Goal: Task Accomplishment & Management: Use online tool/utility

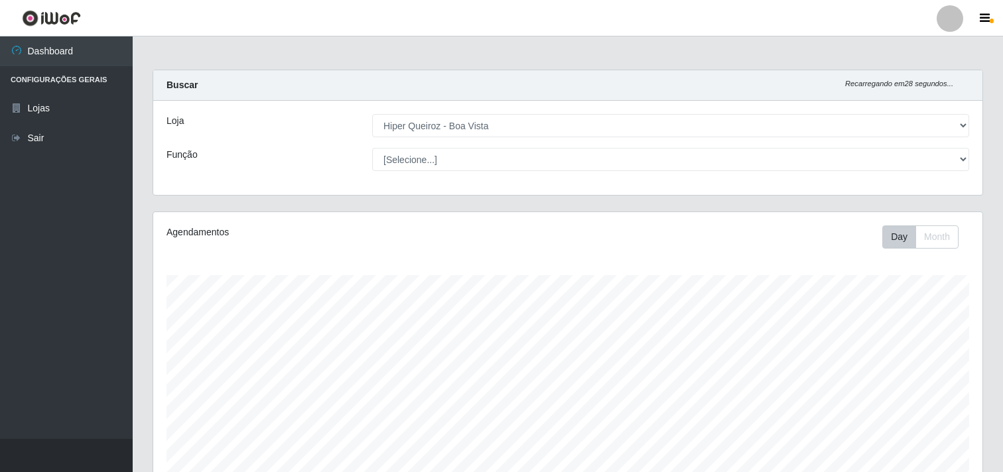
select select "514"
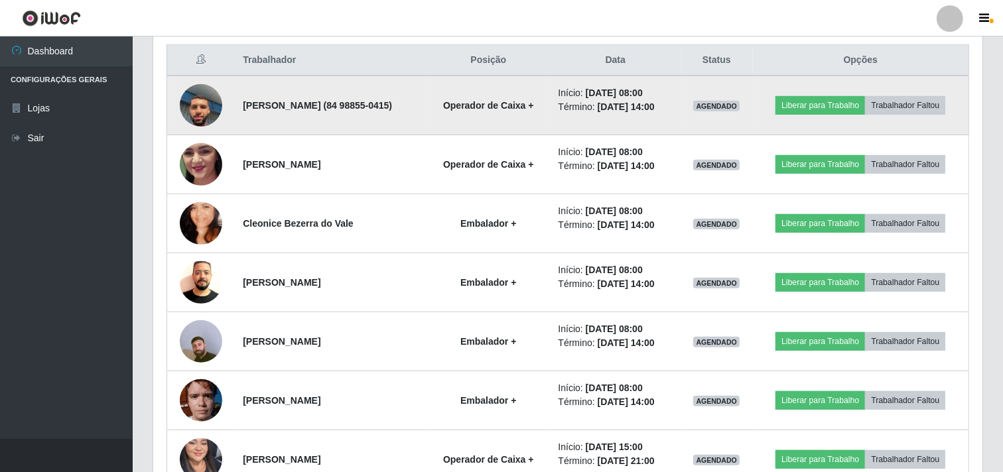
scroll to position [513, 0]
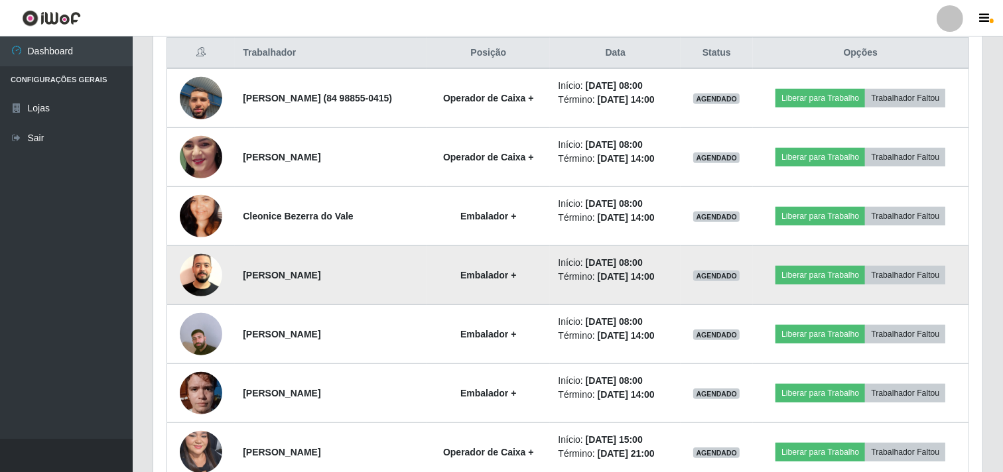
click at [186, 264] on img at bounding box center [201, 275] width 42 height 56
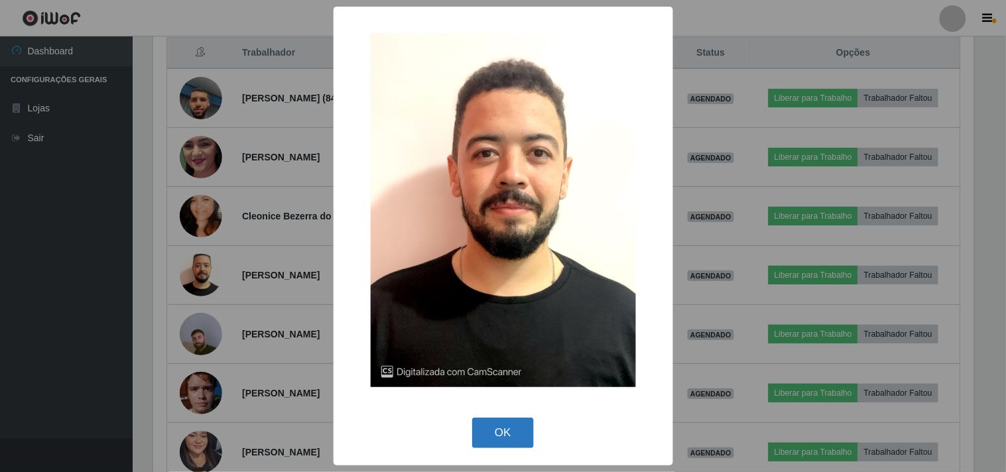
click at [498, 442] on button "OK" at bounding box center [503, 433] width 62 height 31
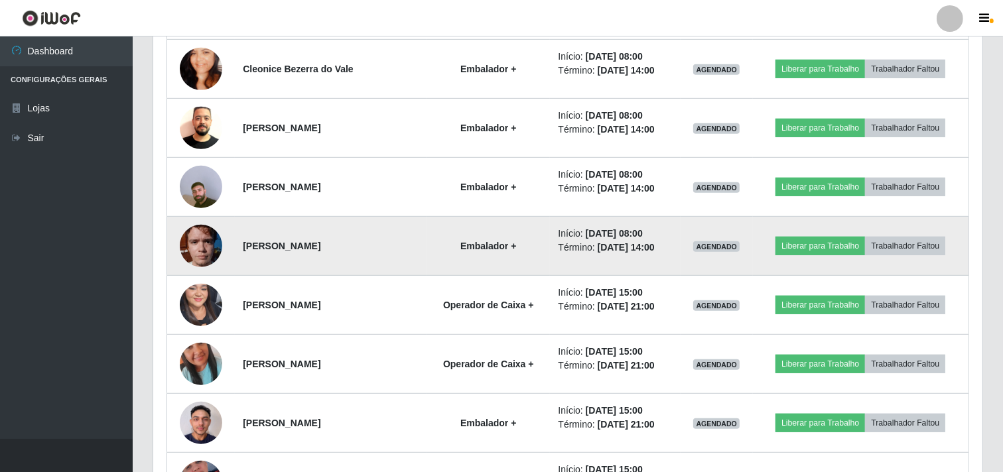
scroll to position [734, 0]
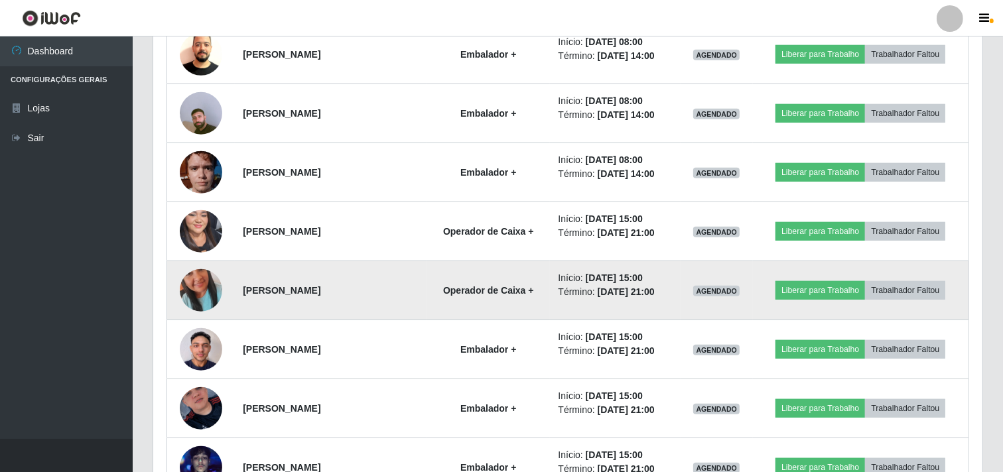
click at [193, 288] on img at bounding box center [201, 291] width 42 height 76
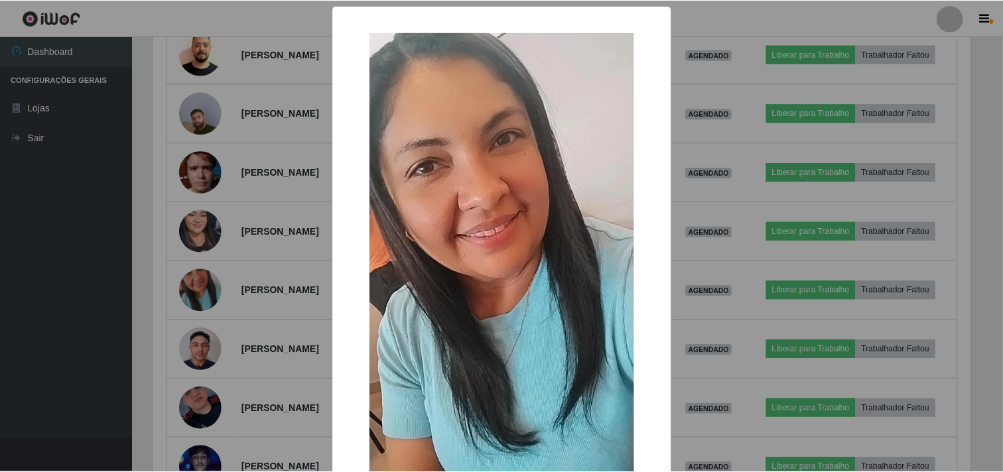
scroll to position [115, 0]
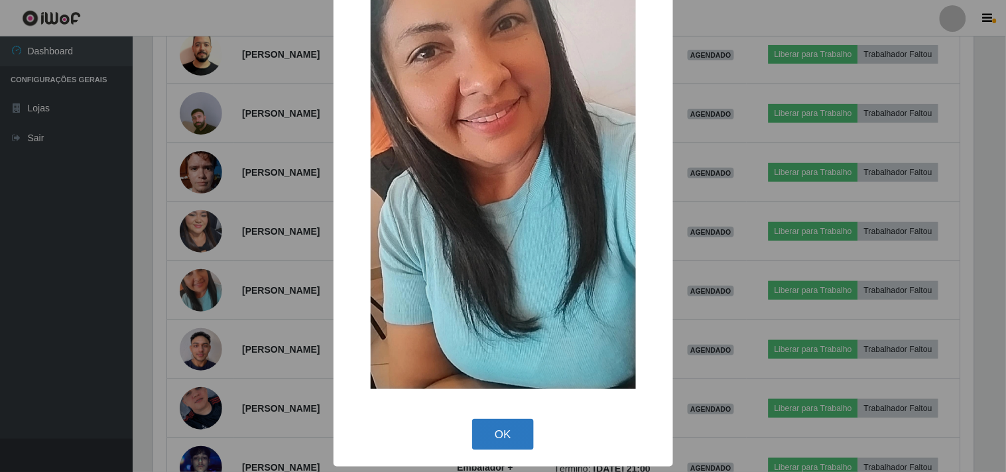
click at [511, 429] on button "OK" at bounding box center [503, 434] width 62 height 31
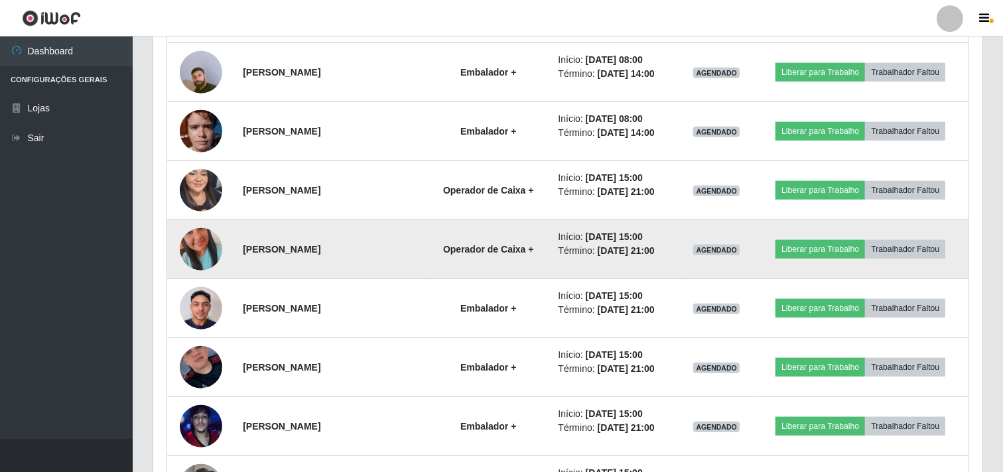
scroll to position [807, 0]
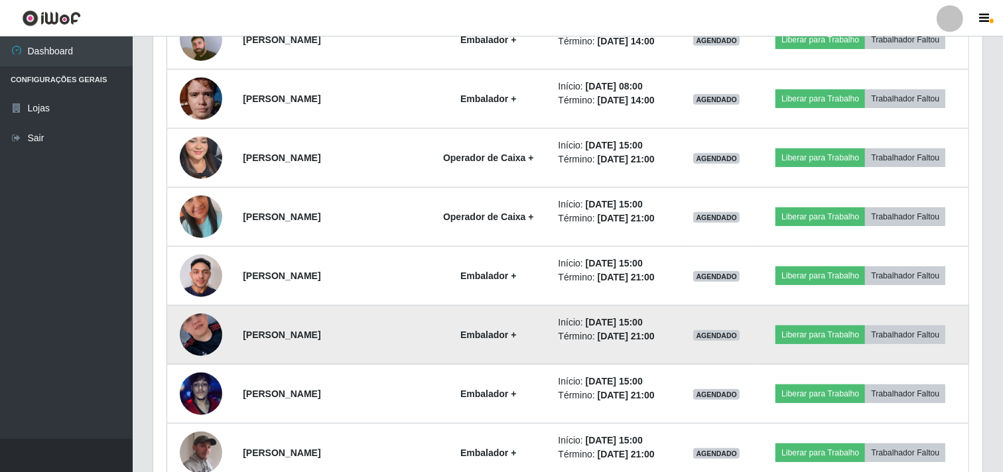
click at [194, 327] on img at bounding box center [201, 335] width 42 height 76
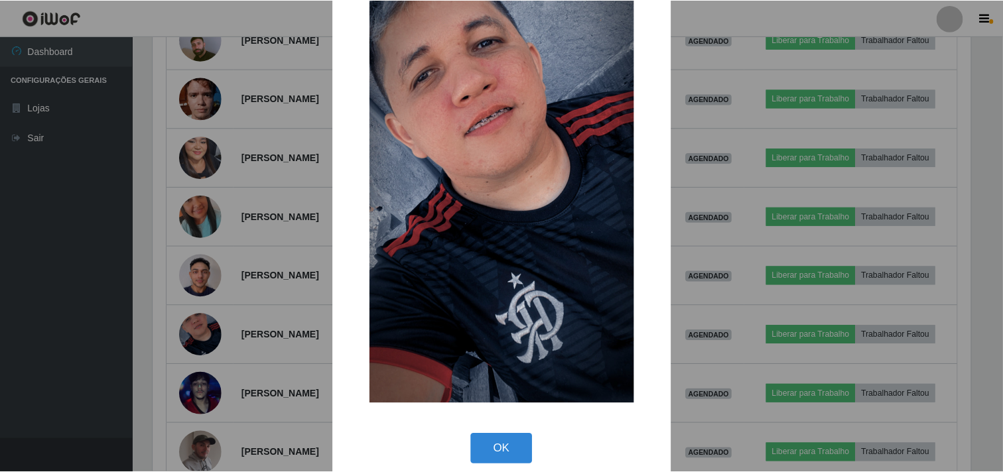
scroll to position [115, 0]
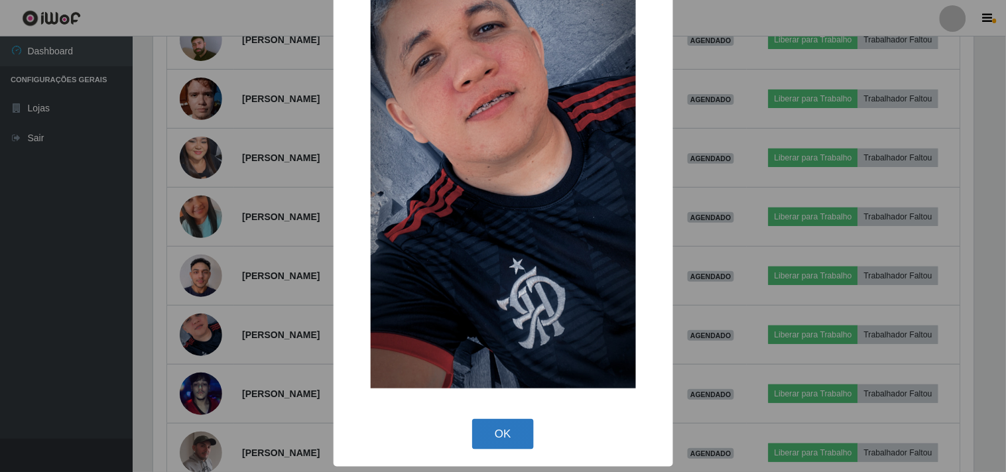
click at [494, 437] on button "OK" at bounding box center [503, 434] width 62 height 31
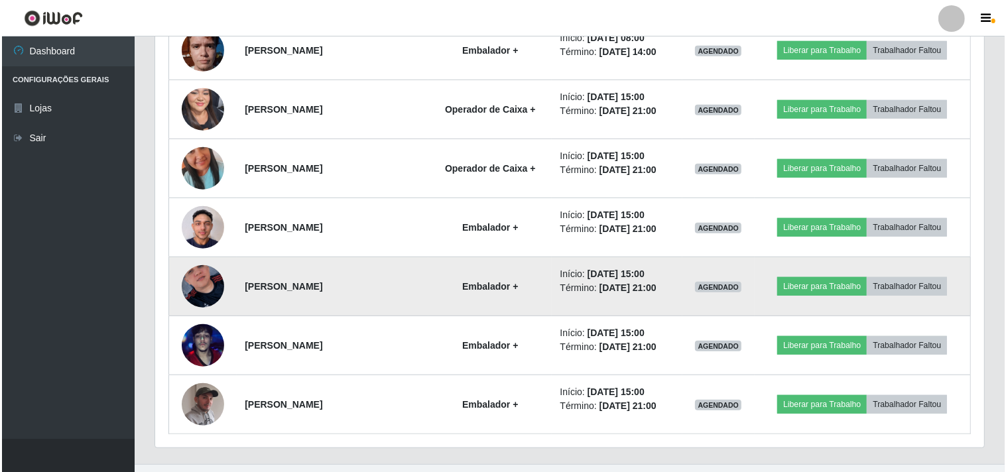
scroll to position [881, 0]
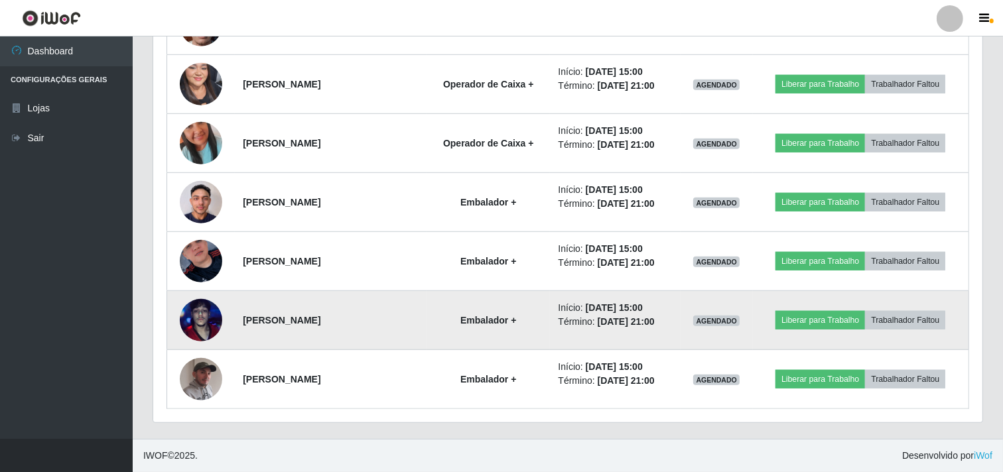
click at [192, 316] on img at bounding box center [201, 321] width 42 height 76
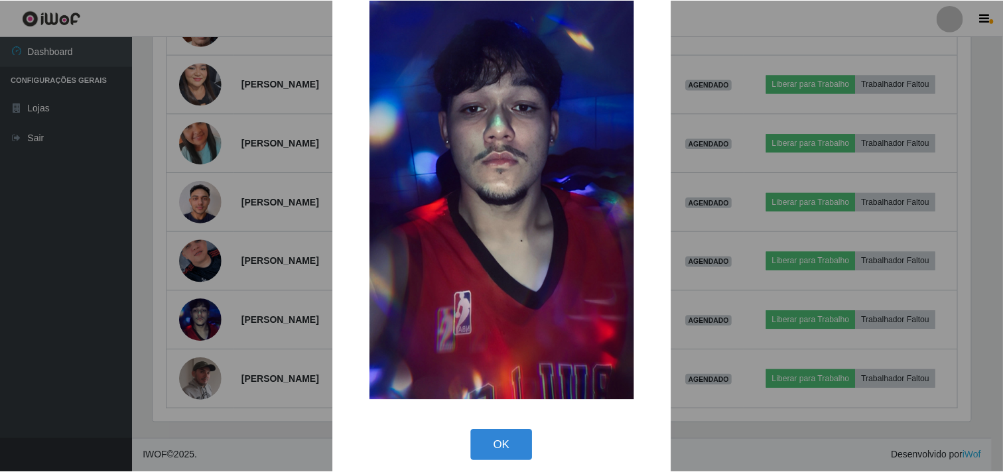
scroll to position [115, 0]
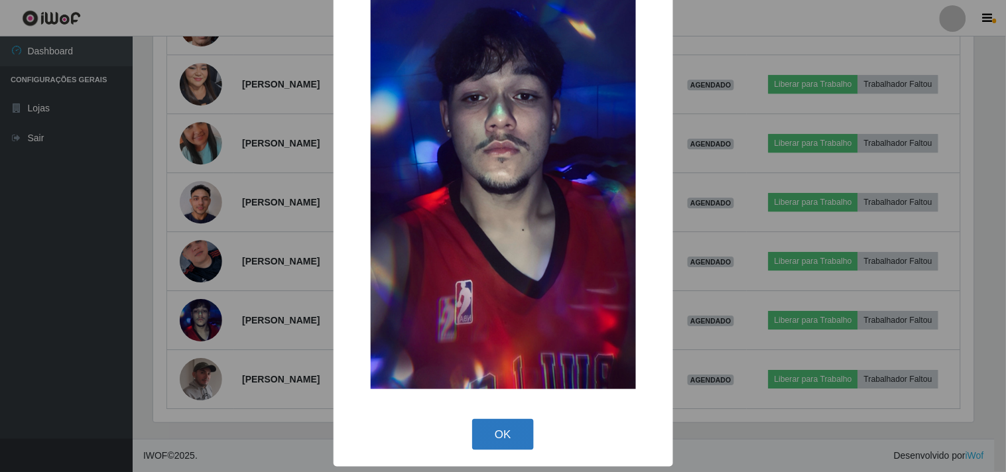
click at [496, 444] on button "OK" at bounding box center [503, 434] width 62 height 31
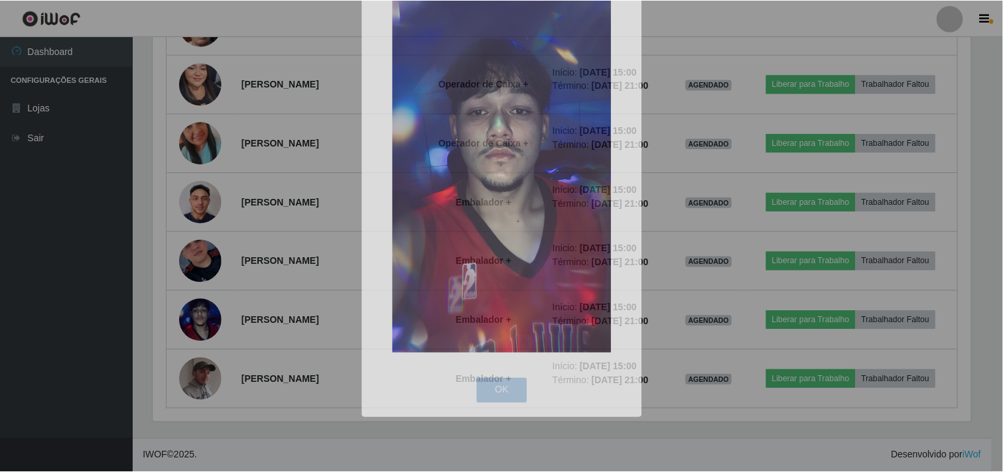
scroll to position [275, 829]
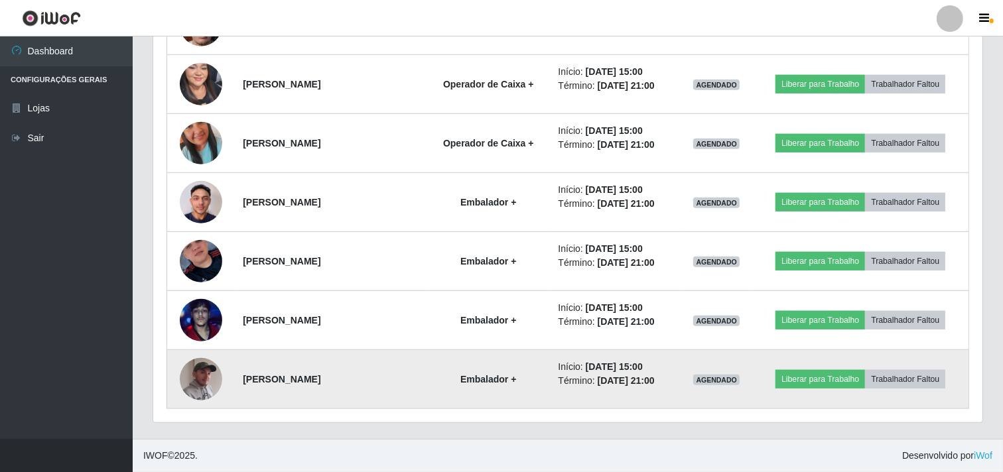
click at [222, 374] on td at bounding box center [201, 379] width 68 height 59
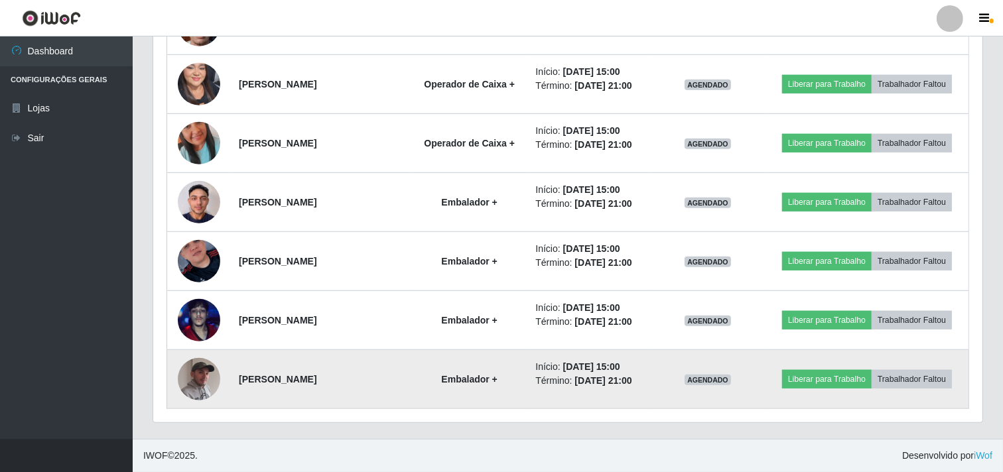
click at [200, 406] on img at bounding box center [199, 379] width 42 height 53
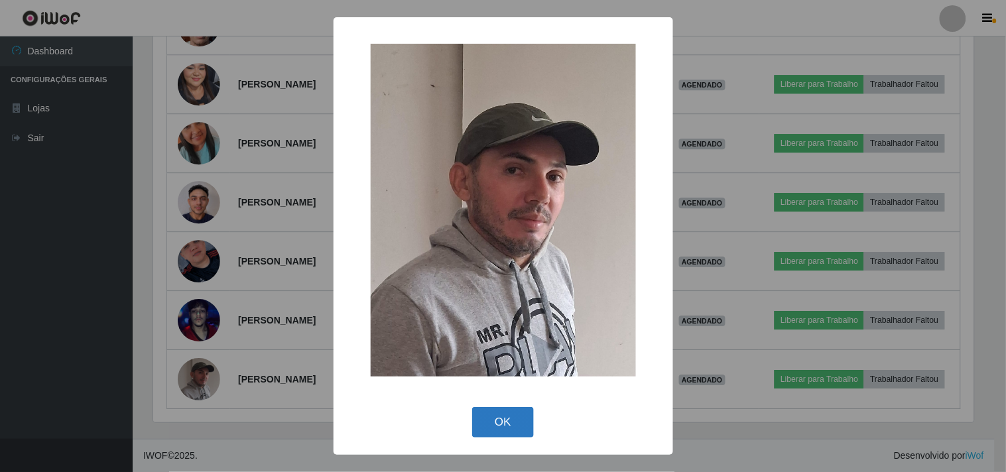
click at [509, 427] on button "OK" at bounding box center [503, 422] width 62 height 31
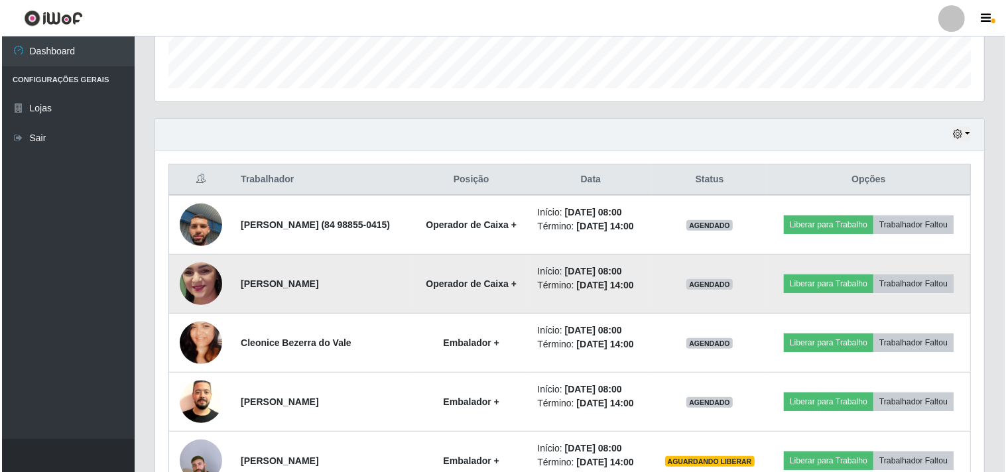
scroll to position [411, 0]
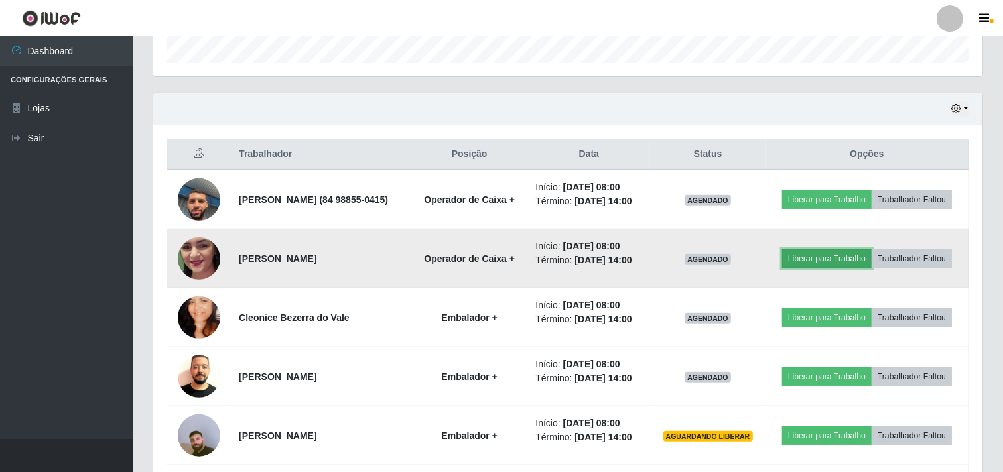
click at [860, 263] on button "Liberar para Trabalho" at bounding box center [827, 258] width 90 height 19
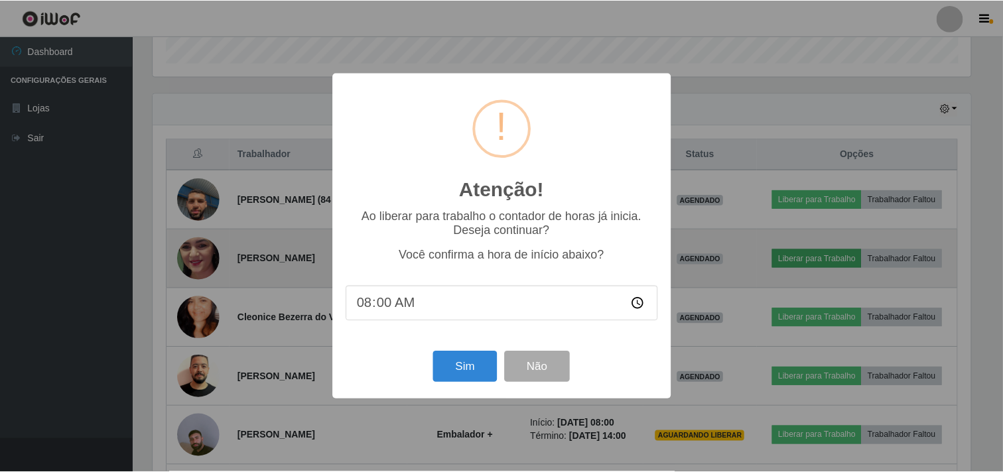
scroll to position [275, 821]
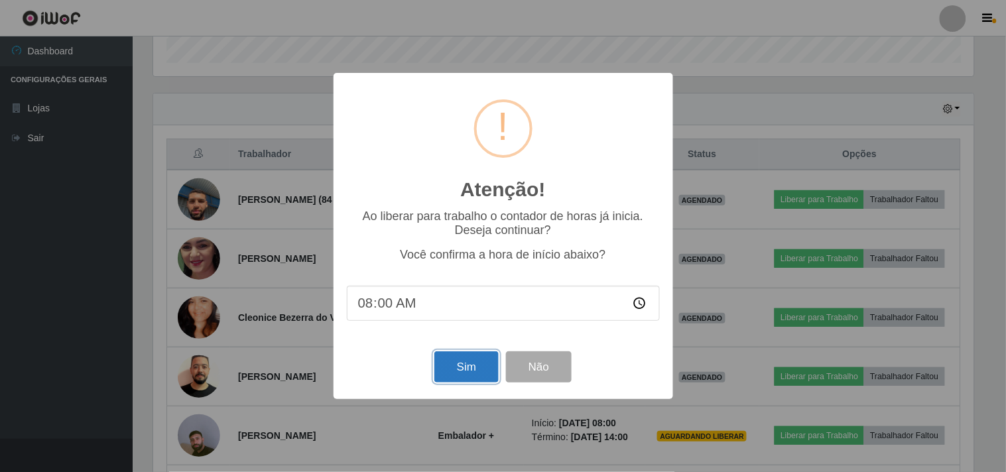
click at [471, 372] on button "Sim" at bounding box center [467, 367] width 64 height 31
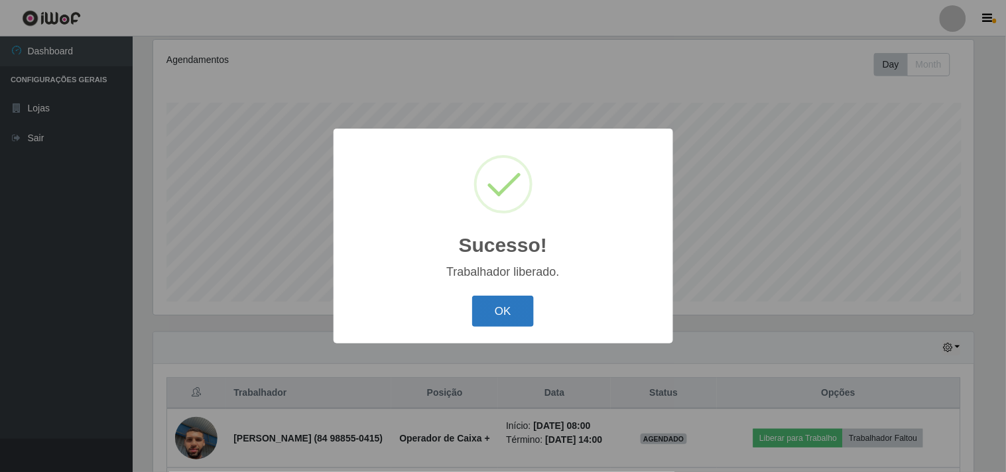
click at [505, 309] on button "OK" at bounding box center [503, 311] width 62 height 31
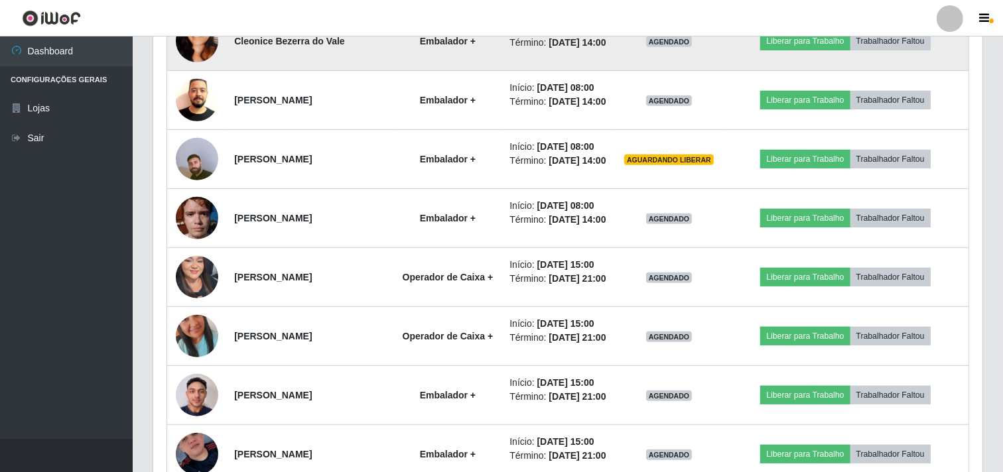
scroll to position [762, 0]
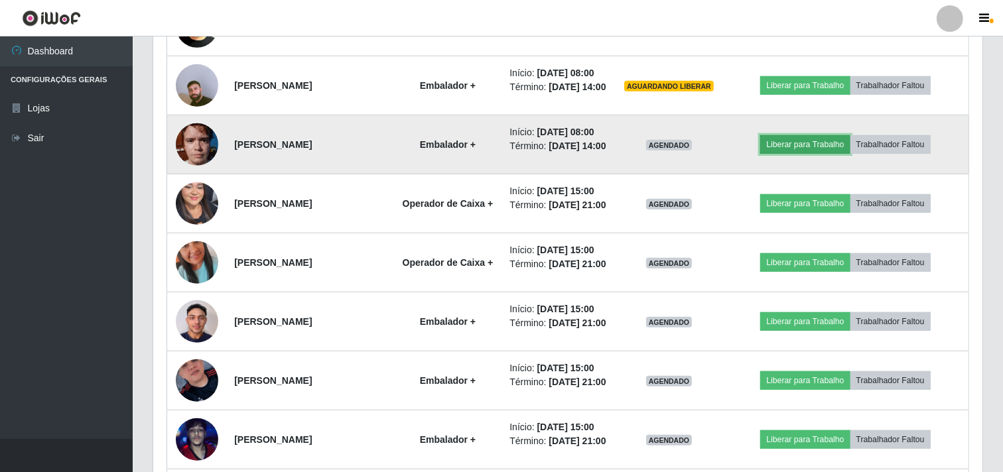
click at [803, 154] on button "Liberar para Trabalho" at bounding box center [805, 144] width 90 height 19
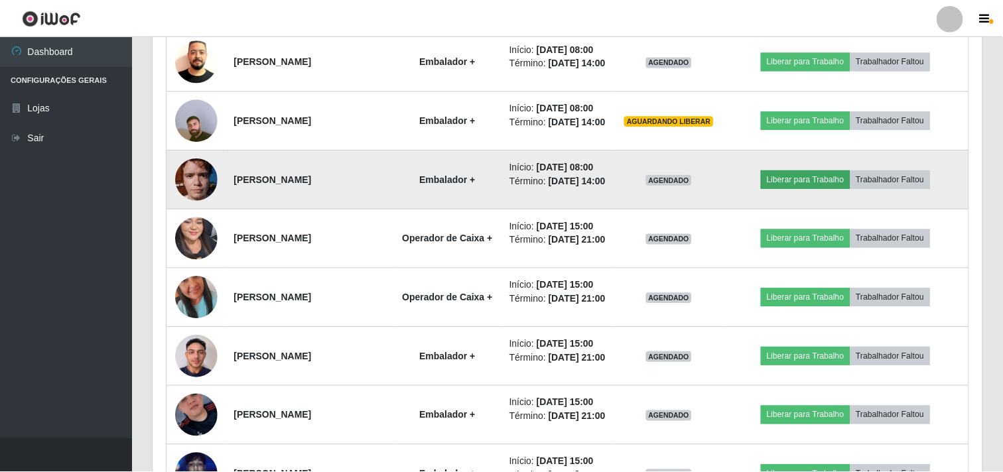
scroll to position [275, 821]
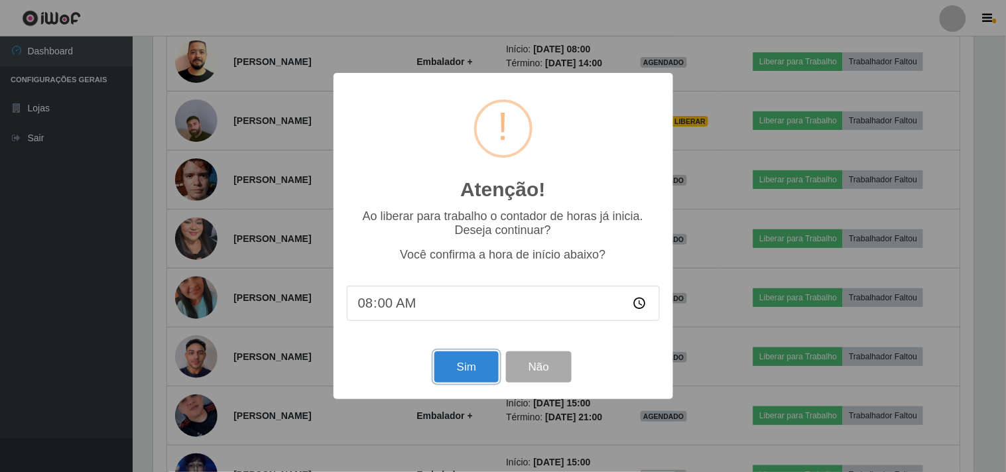
drag, startPoint x: 470, startPoint y: 362, endPoint x: 472, endPoint y: 355, distance: 7.1
click at [471, 361] on button "Sim" at bounding box center [467, 367] width 64 height 31
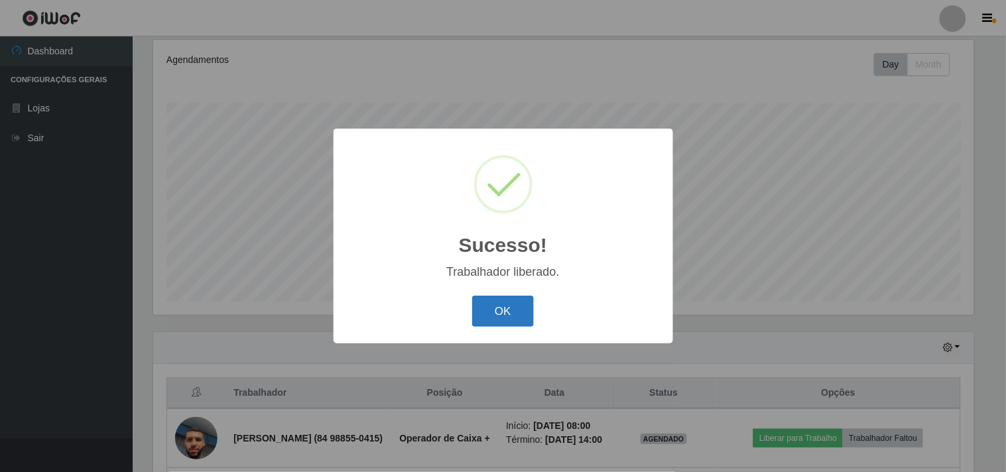
click at [512, 313] on button "OK" at bounding box center [503, 311] width 62 height 31
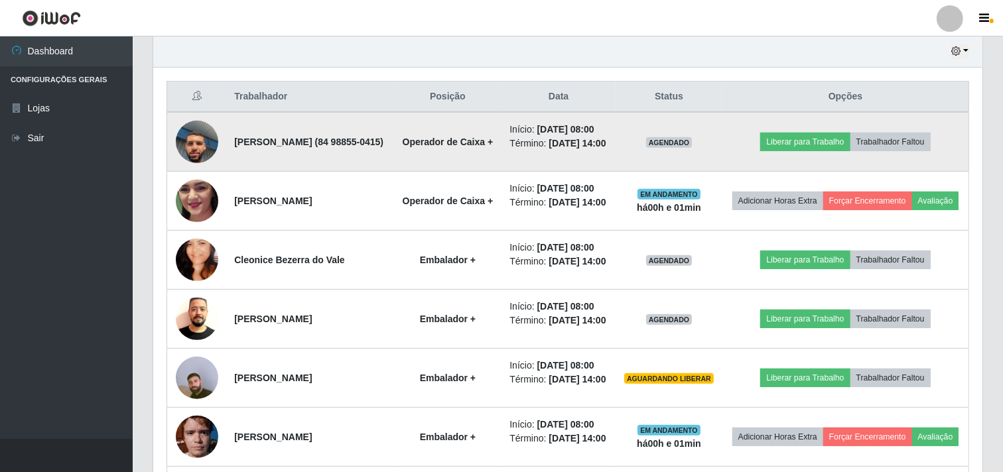
scroll to position [541, 0]
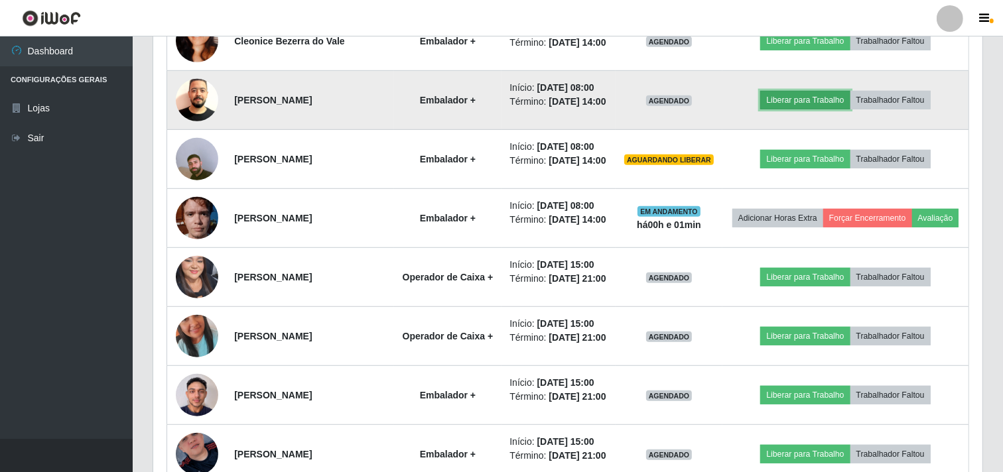
click at [817, 109] on button "Liberar para Trabalho" at bounding box center [805, 100] width 90 height 19
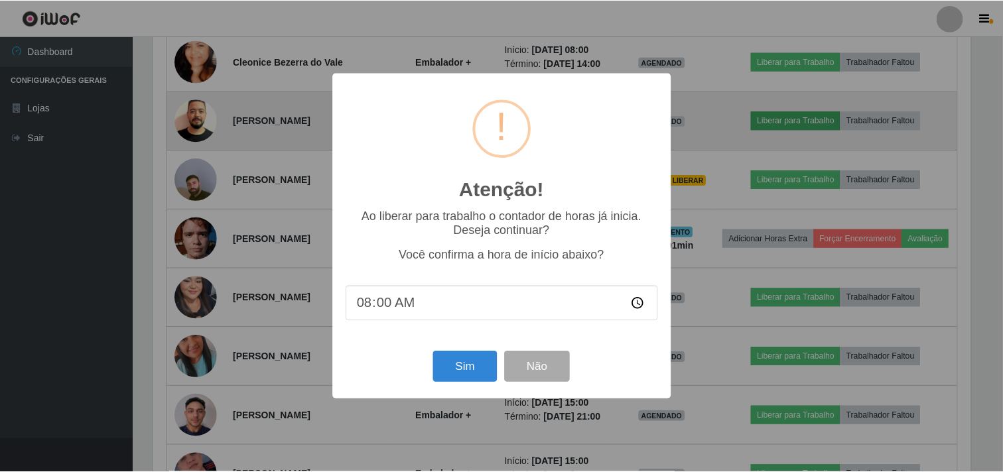
scroll to position [275, 821]
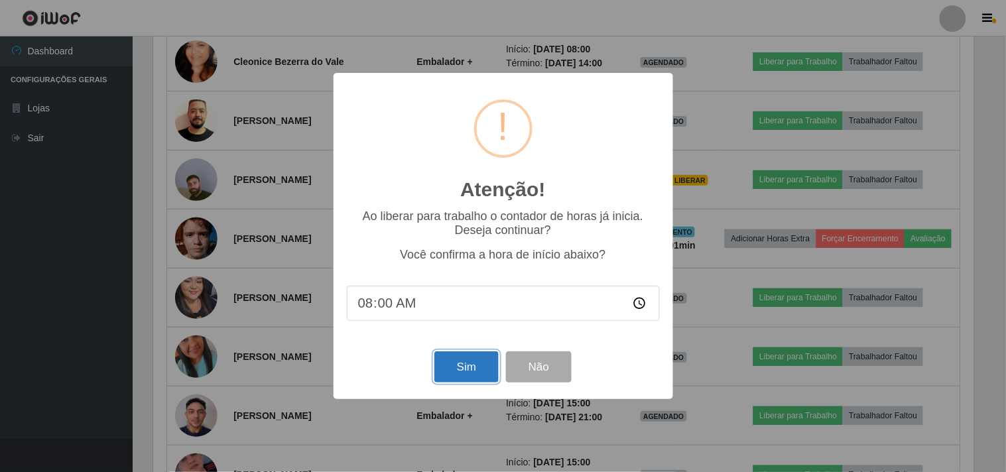
drag, startPoint x: 469, startPoint y: 377, endPoint x: 471, endPoint y: 366, distance: 10.8
click at [469, 373] on button "Sim" at bounding box center [467, 367] width 64 height 31
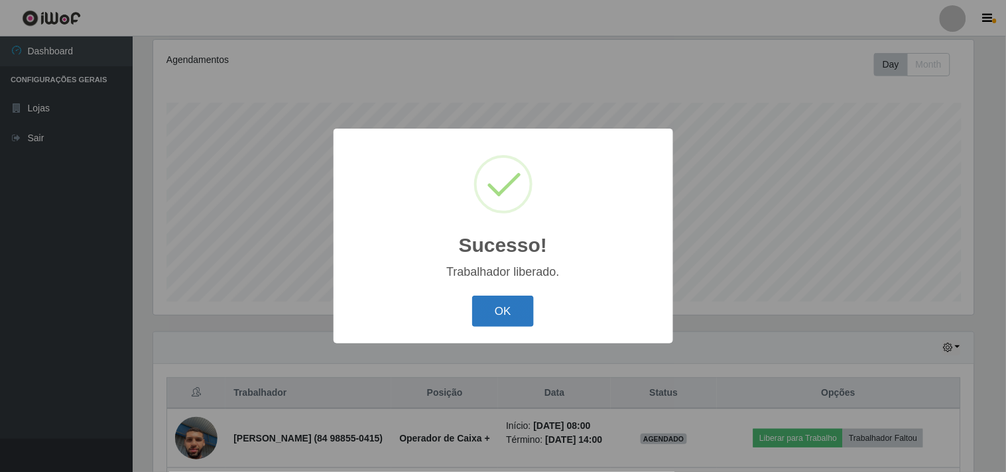
click at [502, 320] on button "OK" at bounding box center [503, 311] width 62 height 31
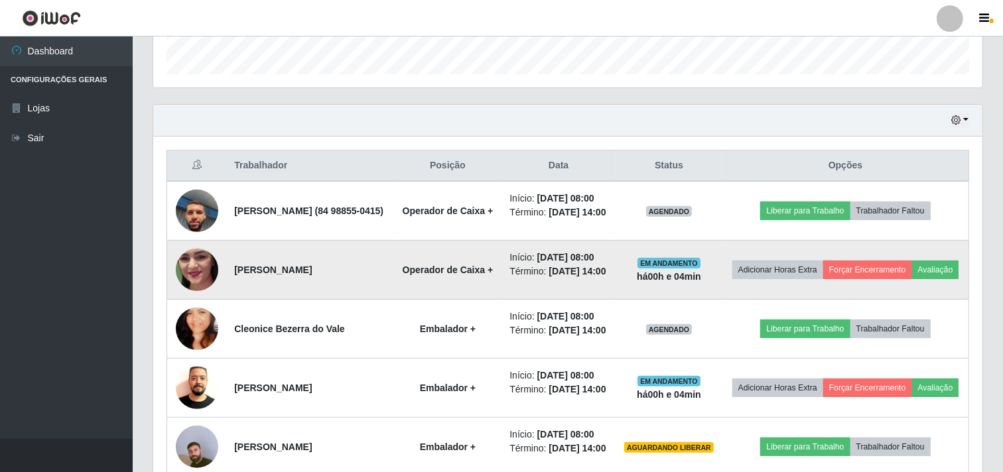
scroll to position [467, 0]
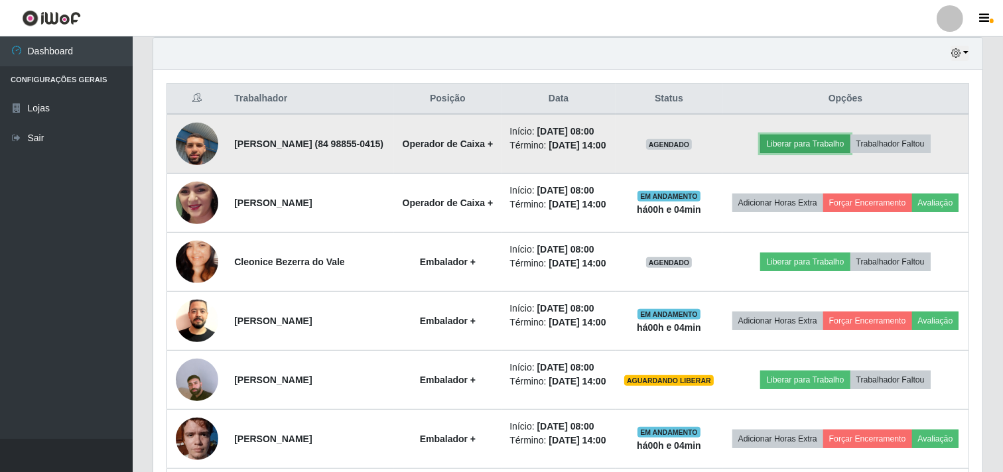
click at [824, 153] on button "Liberar para Trabalho" at bounding box center [805, 144] width 90 height 19
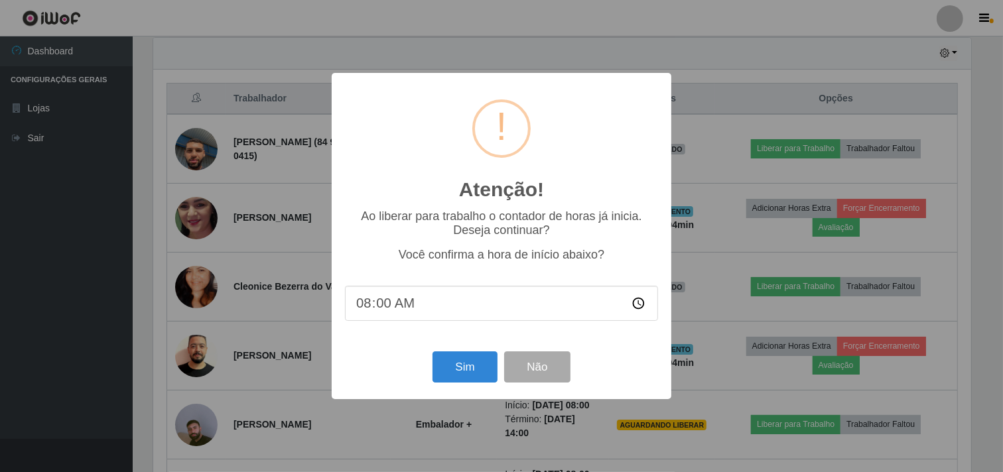
scroll to position [275, 821]
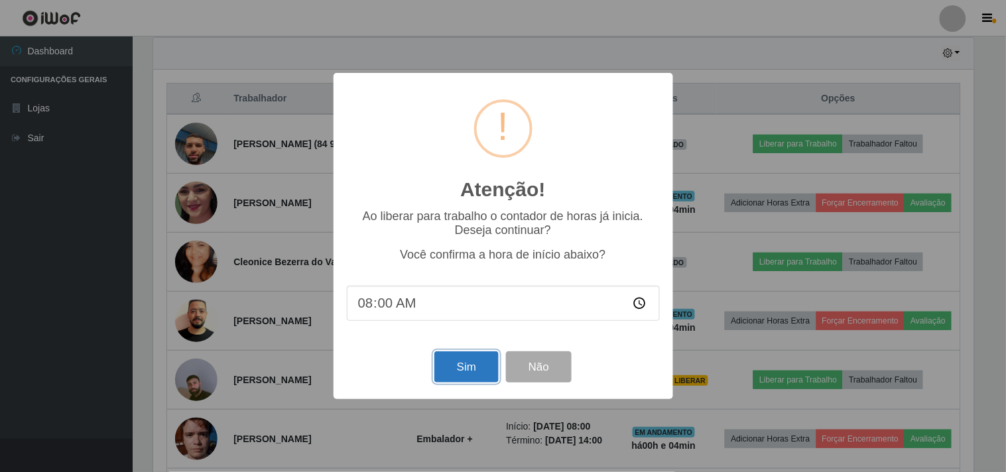
click at [472, 370] on button "Sim" at bounding box center [467, 367] width 64 height 31
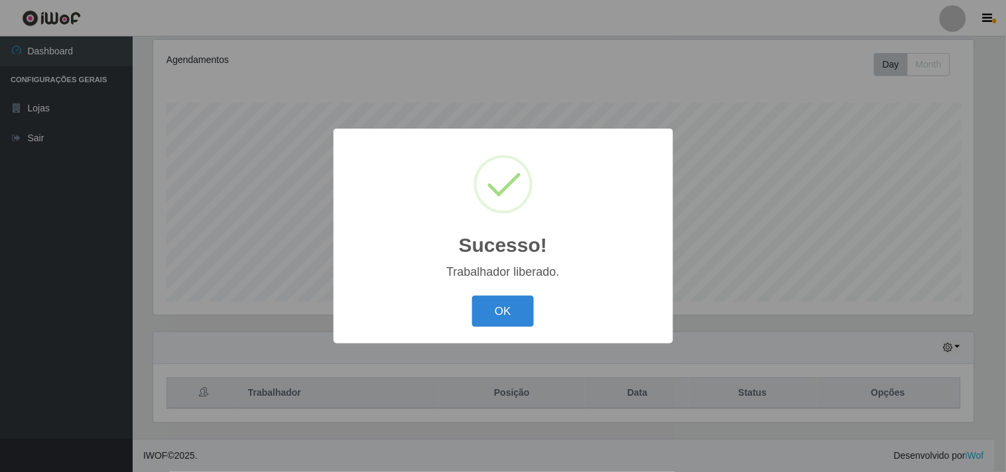
click at [500, 288] on div "Sucesso! × Trabalhador liberado. OK Cancel" at bounding box center [504, 236] width 340 height 215
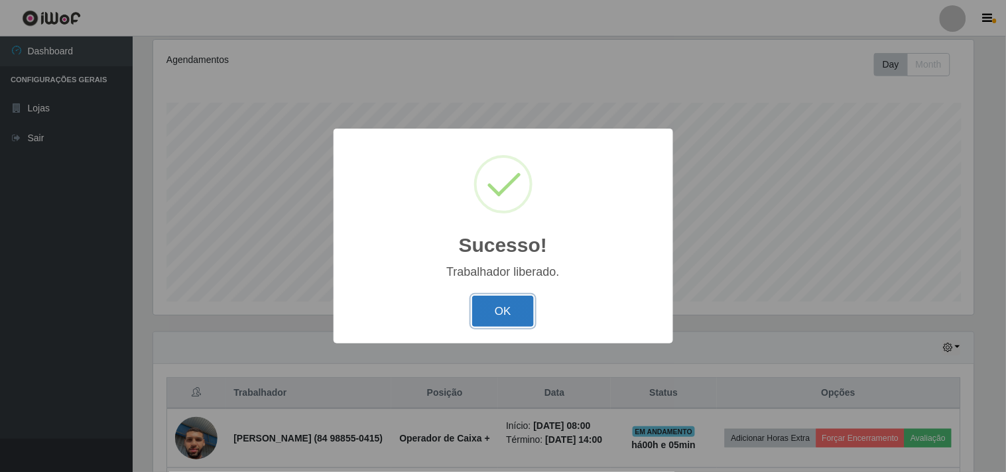
drag, startPoint x: 500, startPoint y: 309, endPoint x: 508, endPoint y: 300, distance: 12.7
click at [505, 305] on button "OK" at bounding box center [503, 311] width 62 height 31
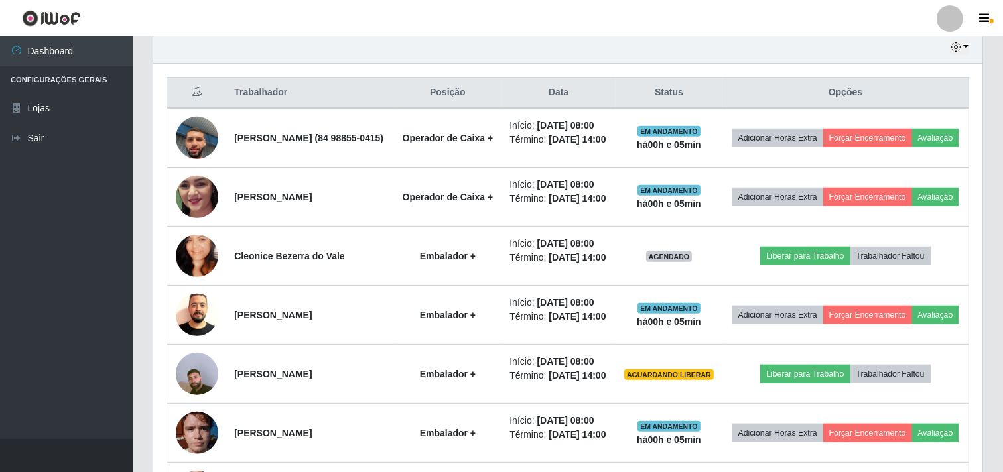
scroll to position [614, 0]
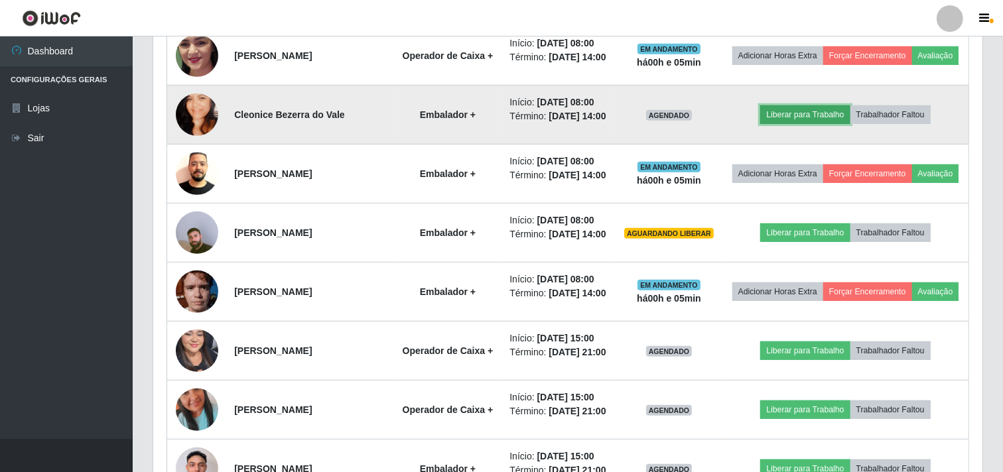
click at [801, 124] on button "Liberar para Trabalho" at bounding box center [805, 114] width 90 height 19
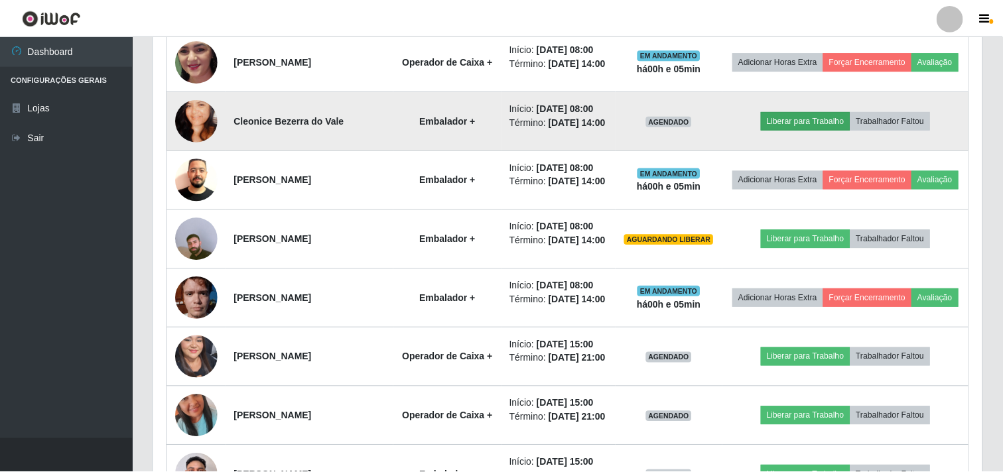
scroll to position [275, 821]
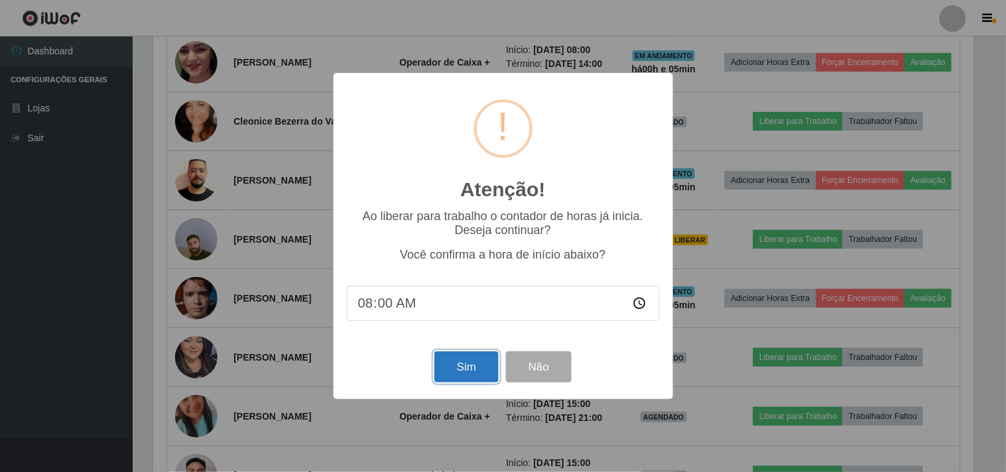
click at [471, 369] on button "Sim" at bounding box center [467, 367] width 64 height 31
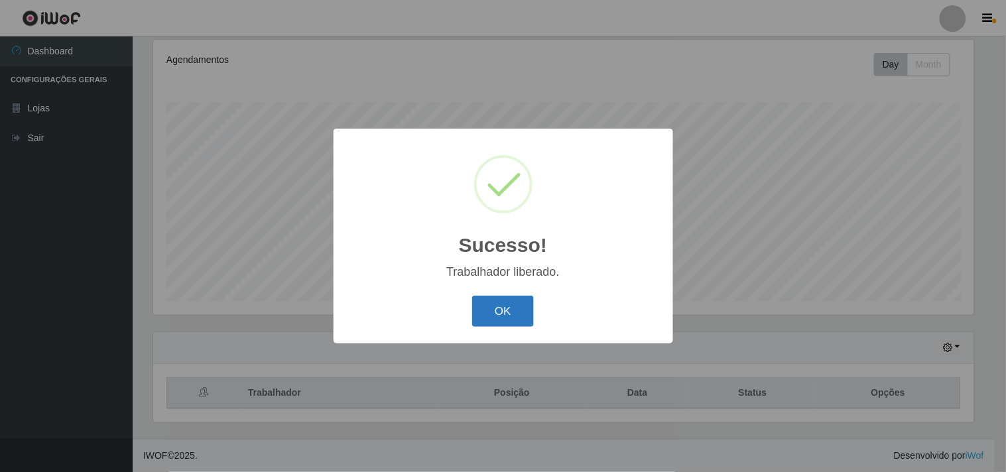
click at [494, 315] on button "OK" at bounding box center [503, 311] width 62 height 31
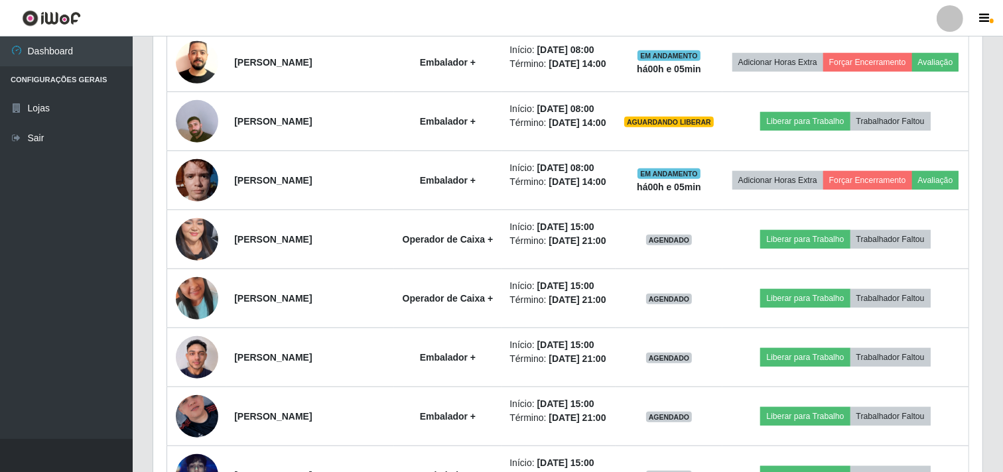
scroll to position [762, 0]
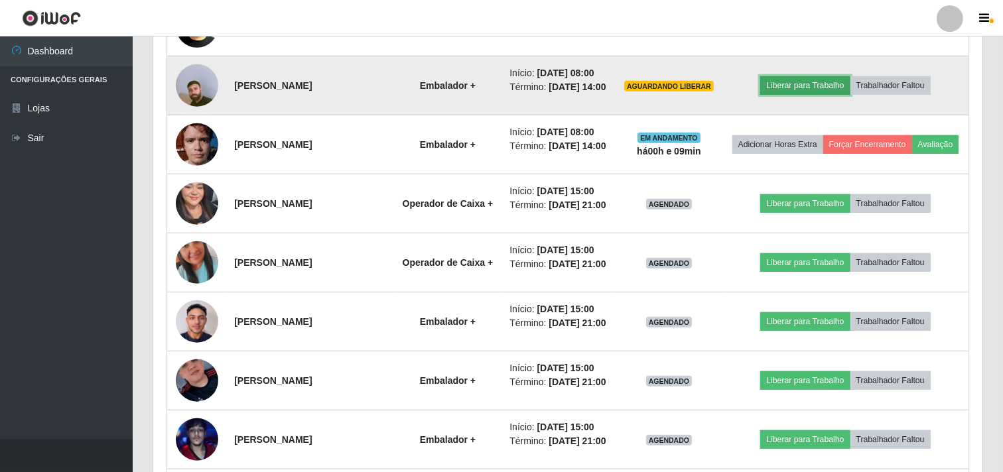
click at [799, 95] on button "Liberar para Trabalho" at bounding box center [805, 85] width 90 height 19
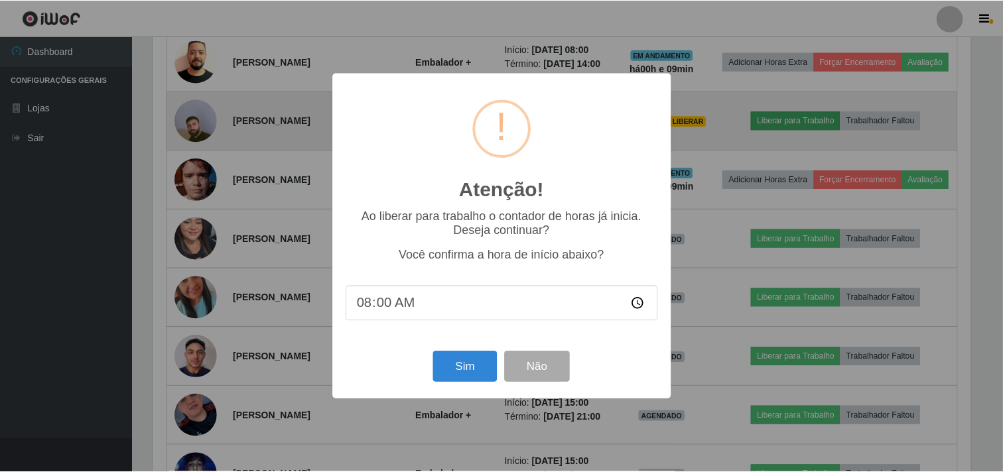
scroll to position [275, 821]
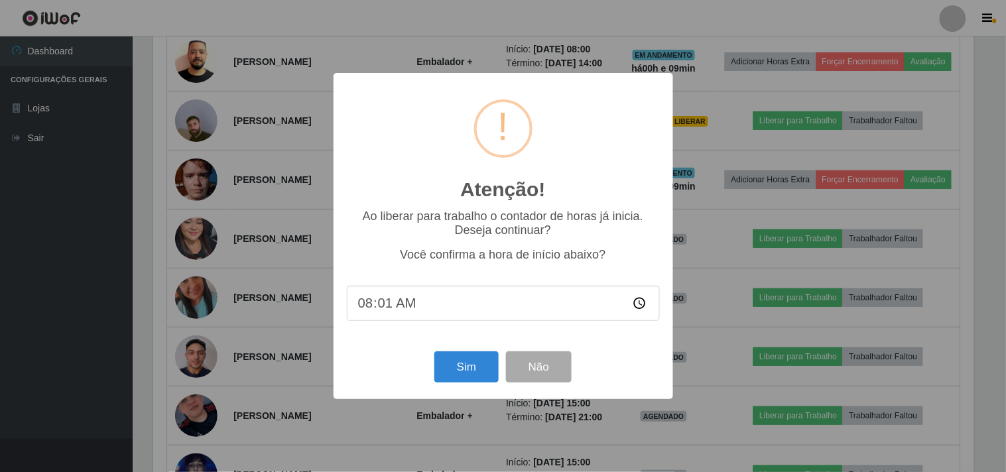
type input "08:10"
click at [474, 367] on button "Sim" at bounding box center [467, 367] width 64 height 31
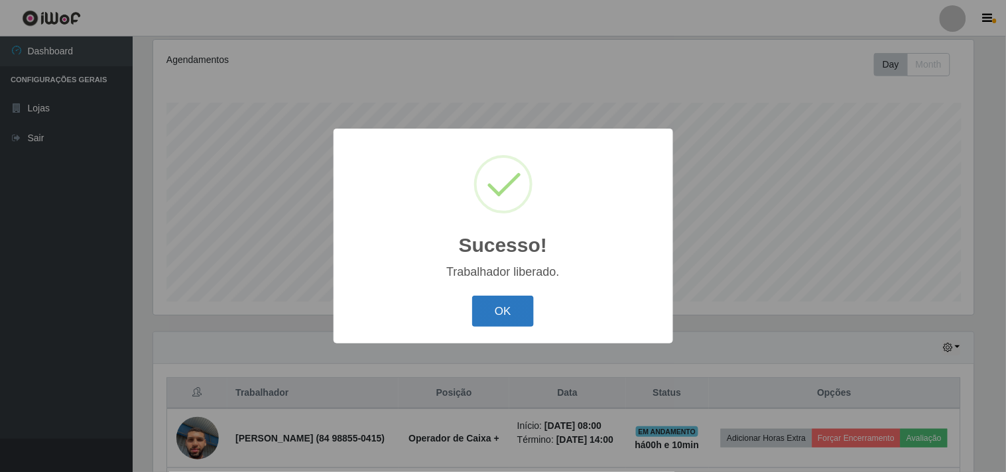
click at [505, 316] on button "OK" at bounding box center [503, 311] width 62 height 31
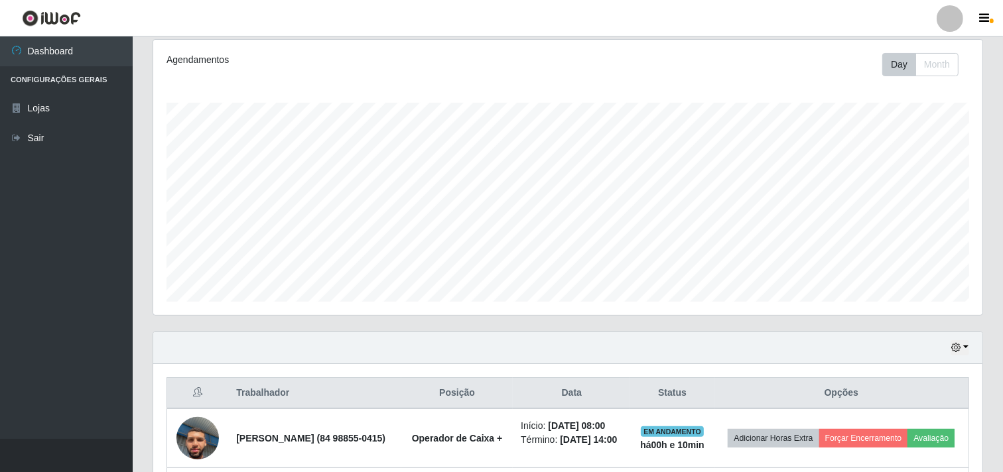
scroll to position [275, 829]
